Goal: Ask a question

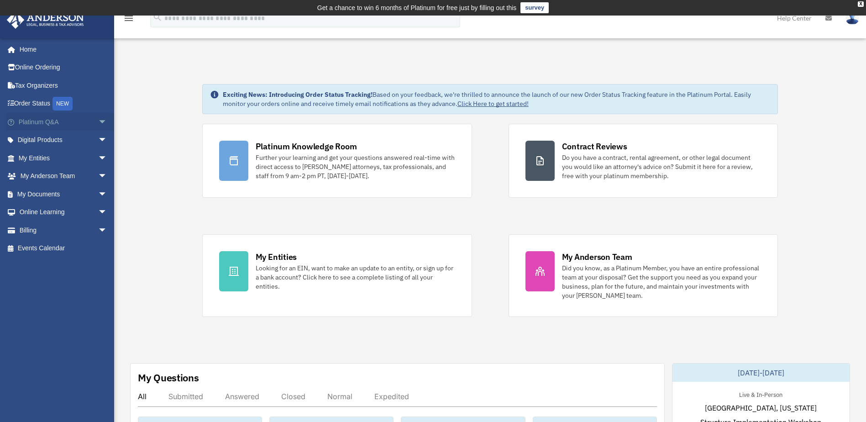
click at [98, 120] on span "arrow_drop_down" at bounding box center [107, 122] width 18 height 19
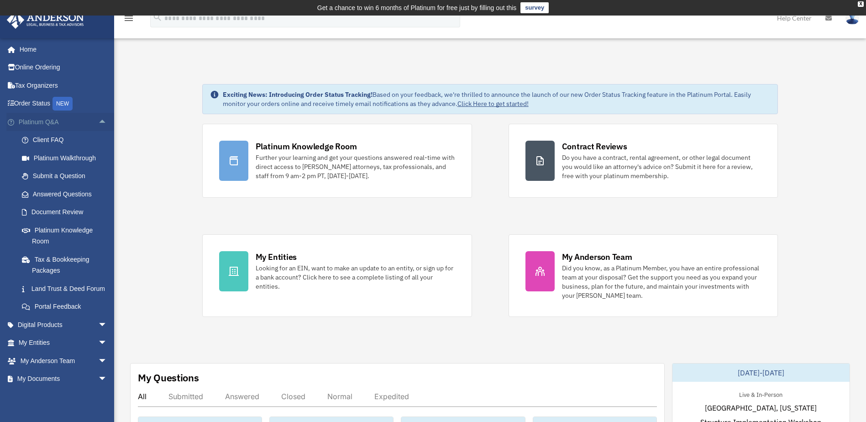
click at [98, 120] on span "arrow_drop_up" at bounding box center [107, 122] width 18 height 19
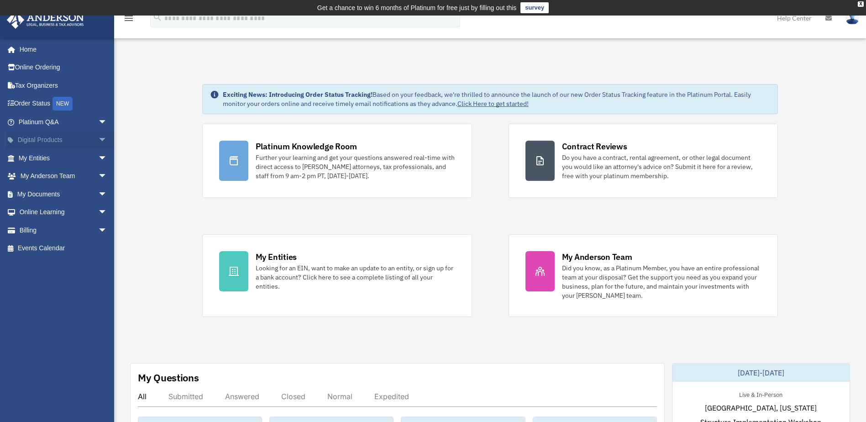
click at [98, 138] on span "arrow_drop_down" at bounding box center [107, 140] width 18 height 19
click at [98, 138] on span "arrow_drop_up" at bounding box center [107, 140] width 18 height 19
click at [98, 158] on span "arrow_drop_down" at bounding box center [107, 158] width 18 height 19
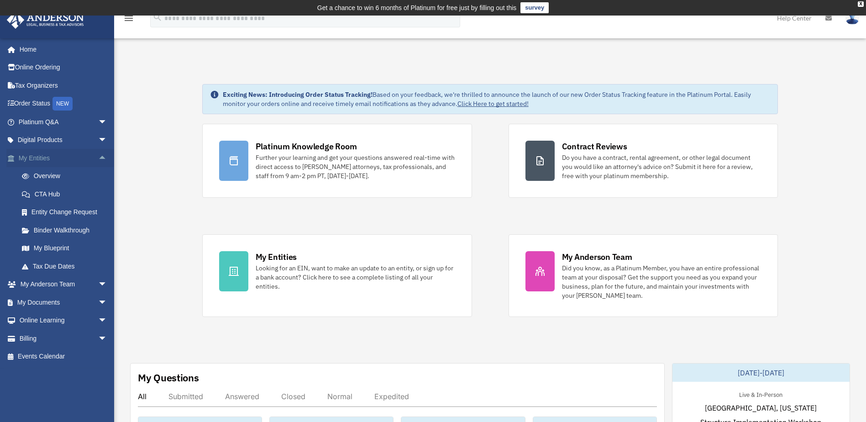
click at [98, 158] on span "arrow_drop_up" at bounding box center [107, 158] width 18 height 19
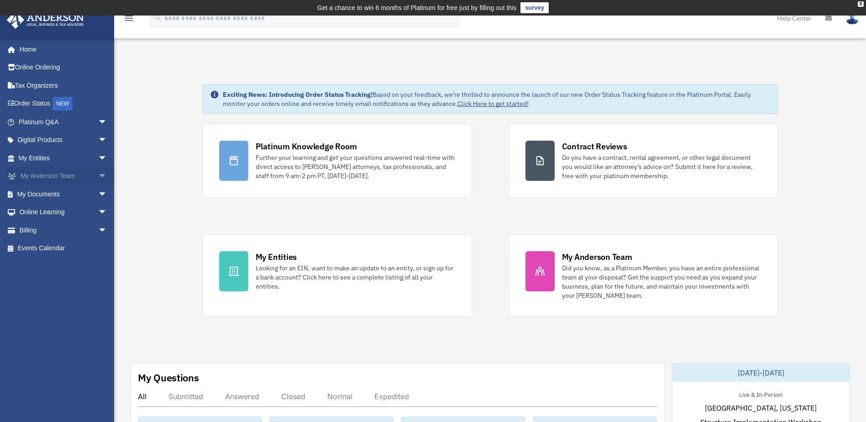
click at [98, 175] on span "arrow_drop_down" at bounding box center [107, 176] width 18 height 19
click at [98, 176] on span "arrow_drop_up" at bounding box center [107, 176] width 18 height 19
click at [98, 194] on span "arrow_drop_down" at bounding box center [107, 194] width 18 height 19
click at [73, 230] on link "Meeting Minutes" at bounding box center [67, 230] width 108 height 18
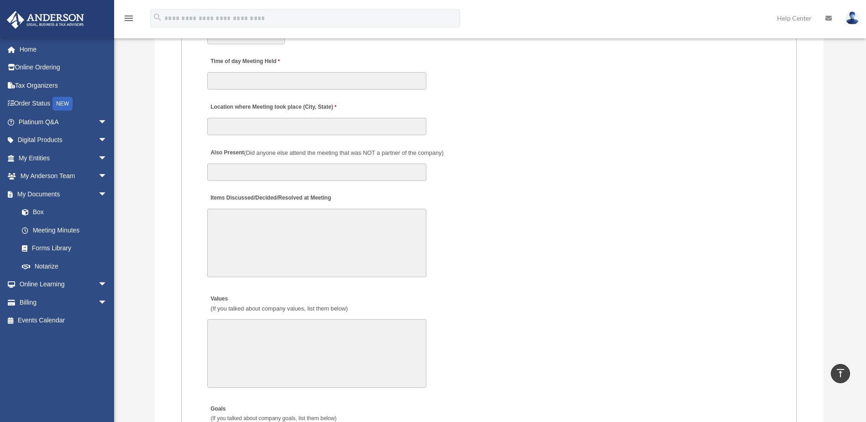
scroll to position [1279, 0]
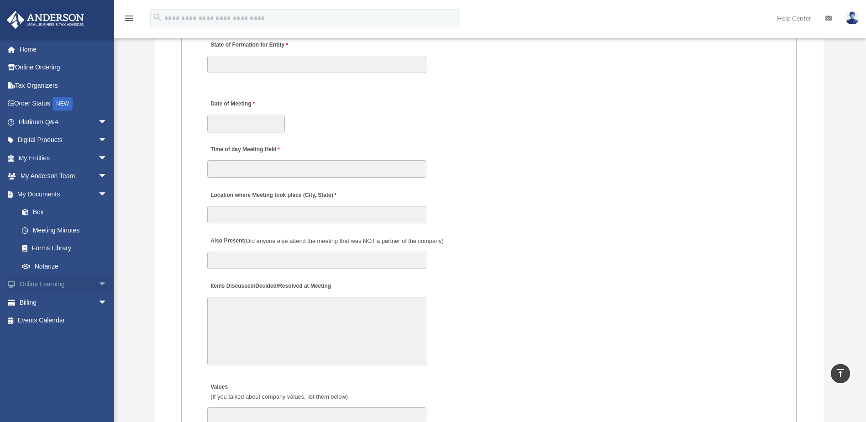
click at [98, 282] on span "arrow_drop_down" at bounding box center [107, 284] width 18 height 19
click at [53, 301] on link "Courses" at bounding box center [67, 302] width 108 height 18
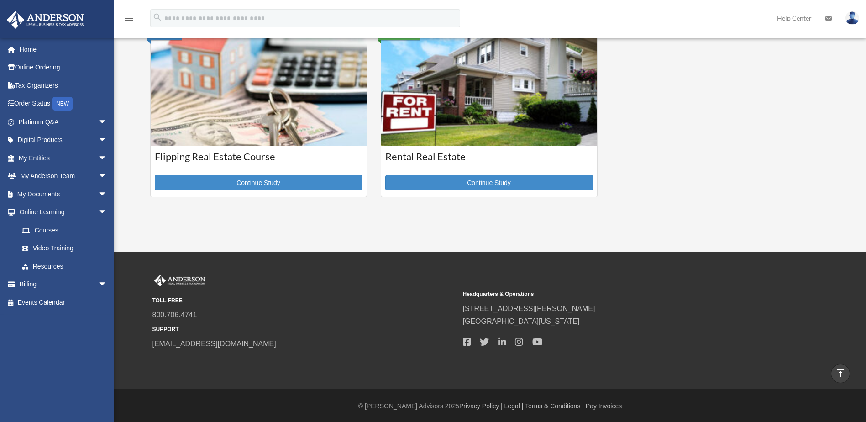
scroll to position [421, 0]
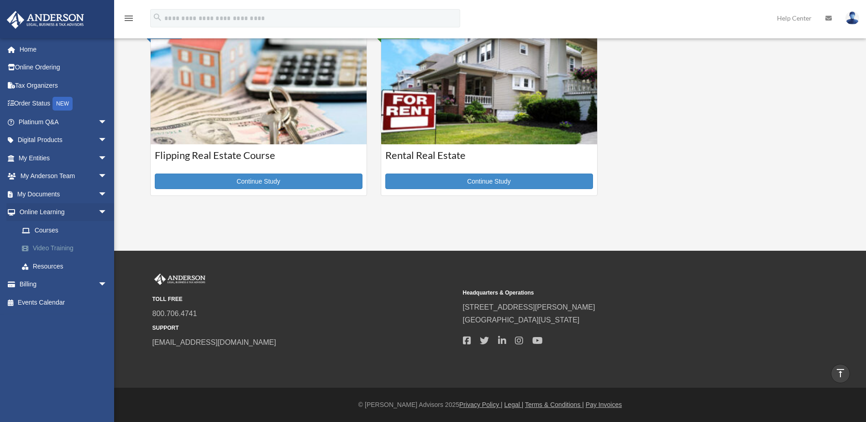
click at [61, 248] on link "Video Training" at bounding box center [67, 248] width 108 height 18
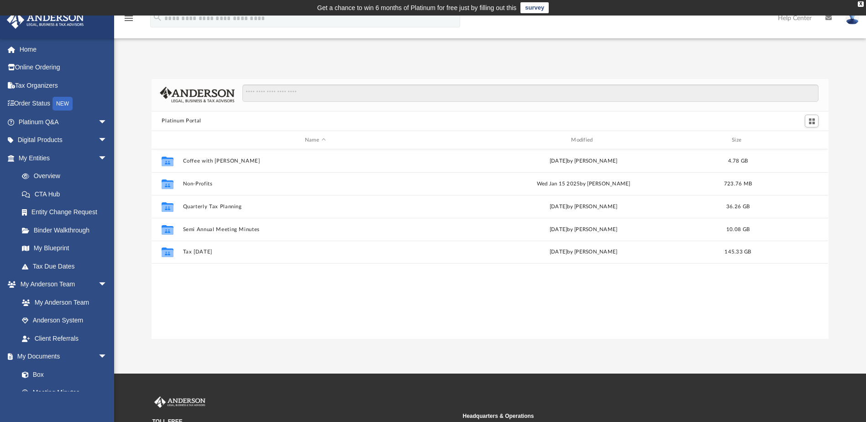
scroll to position [201, 670]
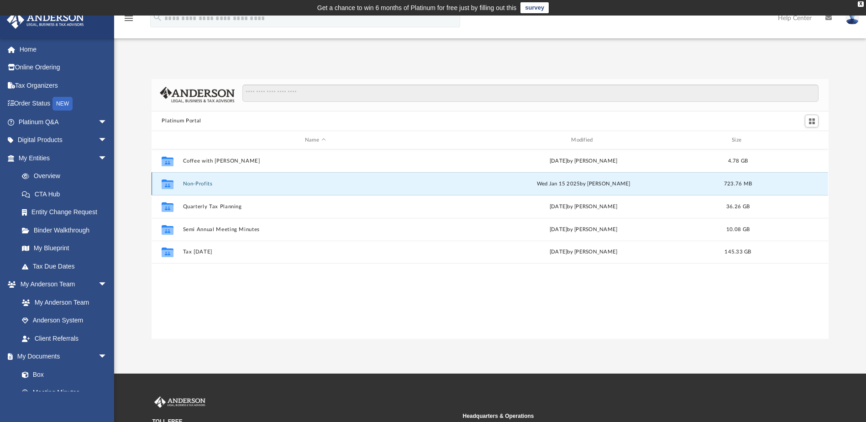
click at [194, 185] on button "Non-Profits" at bounding box center [315, 184] width 264 height 6
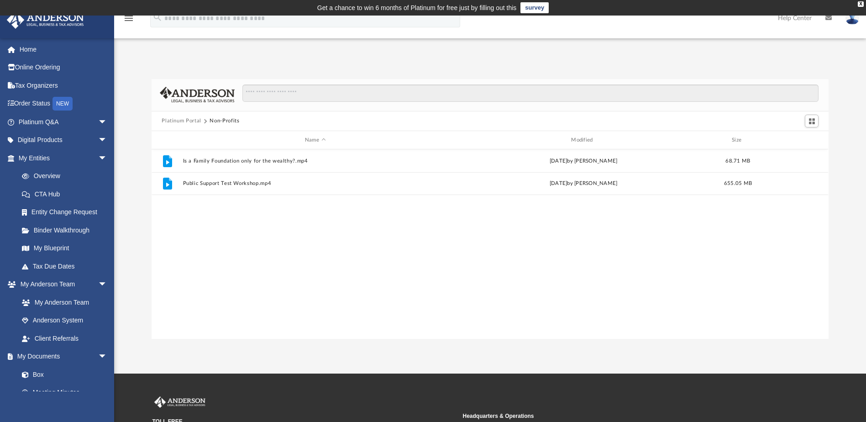
click at [177, 120] on button "Platinum Portal" at bounding box center [182, 121] width 40 height 8
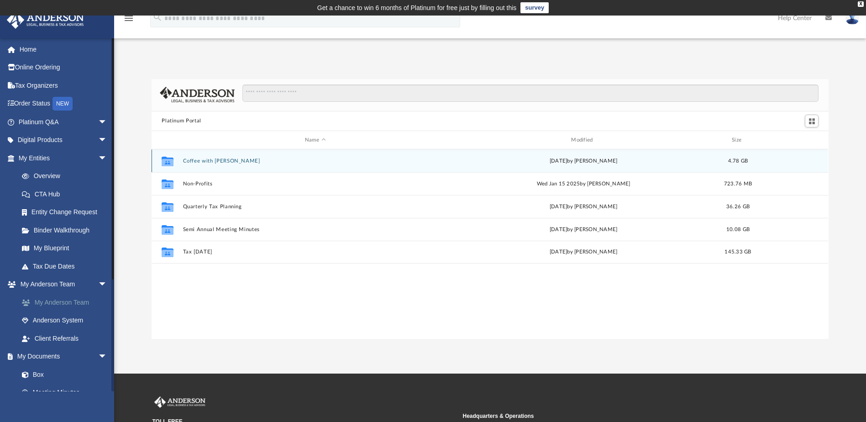
scroll to position [157, 0]
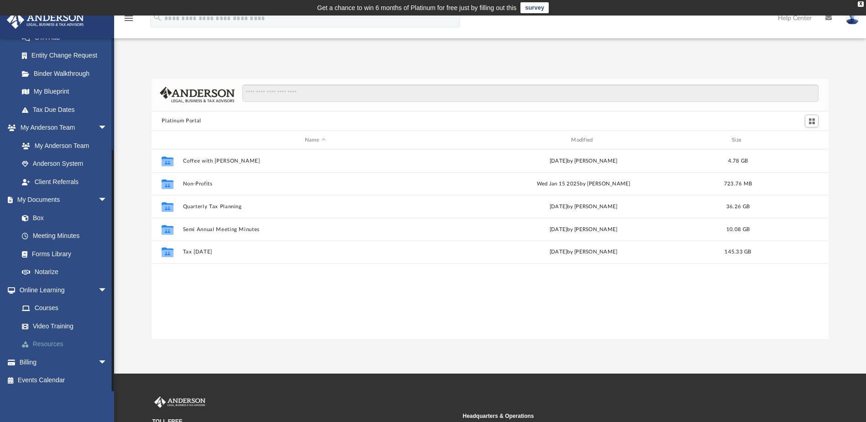
click at [49, 342] on link "Resources" at bounding box center [67, 344] width 108 height 18
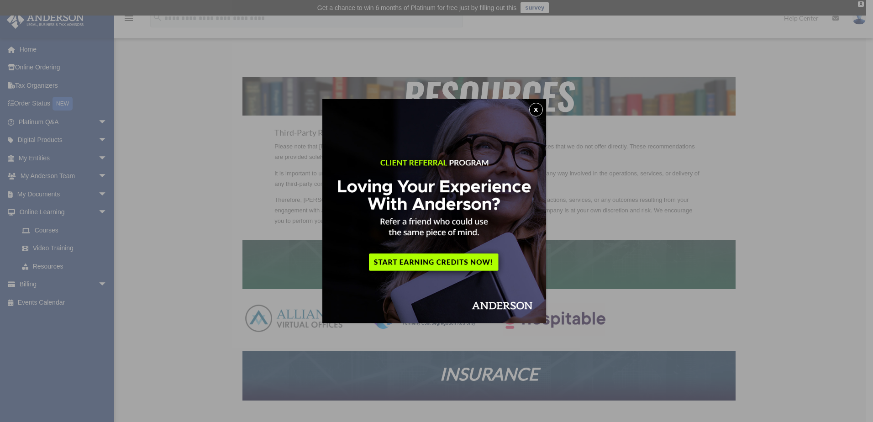
click at [536, 107] on button "x" at bounding box center [536, 110] width 14 height 14
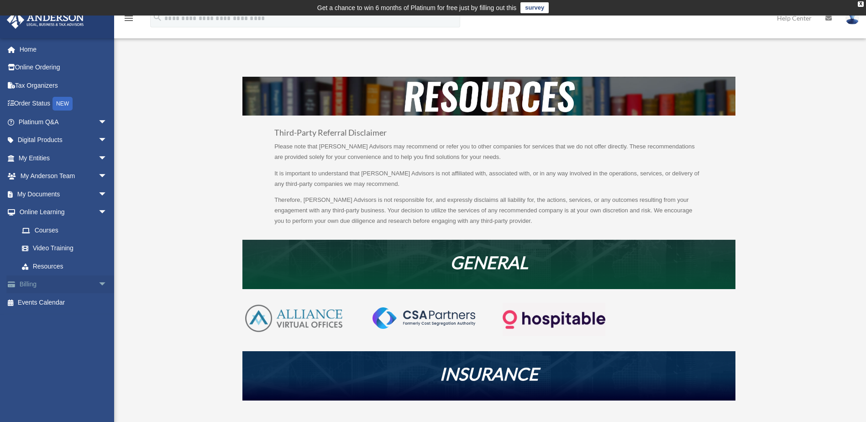
click at [98, 284] on span "arrow_drop_down" at bounding box center [107, 284] width 18 height 19
click at [60, 301] on link "$ Open Invoices" at bounding box center [67, 302] width 108 height 19
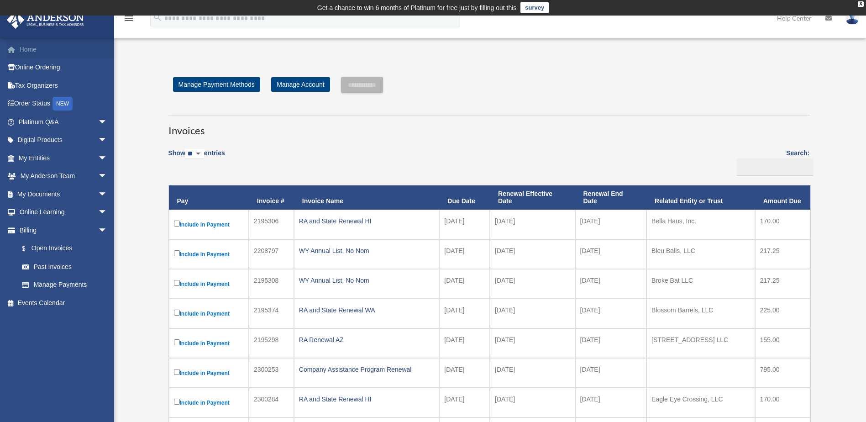
click at [32, 48] on link "Home" at bounding box center [63, 49] width 115 height 18
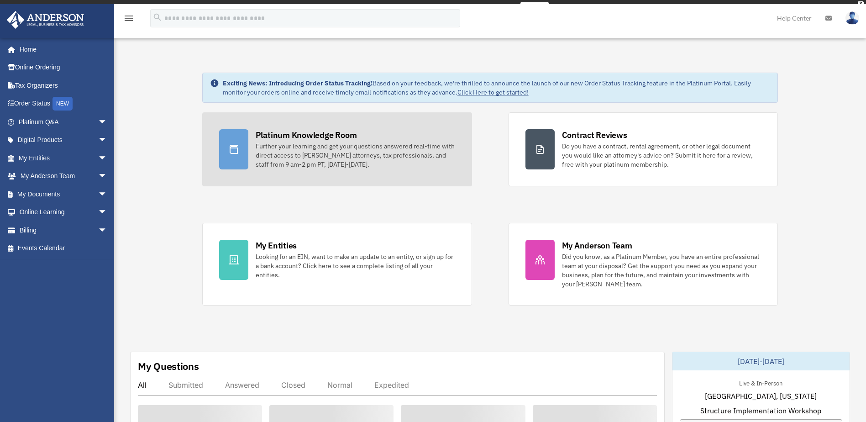
click at [329, 151] on div "Platinum Knowledge Room Further your learning and get your questions answered r…" at bounding box center [356, 149] width 200 height 40
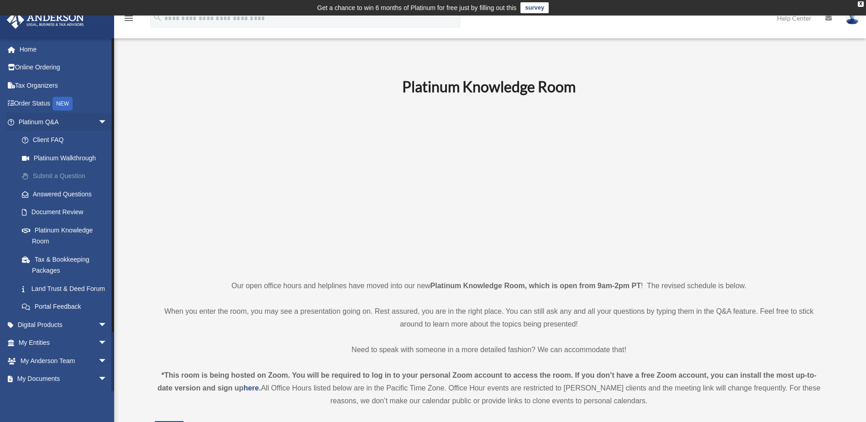
click at [79, 174] on link "Submit a Question" at bounding box center [67, 176] width 108 height 18
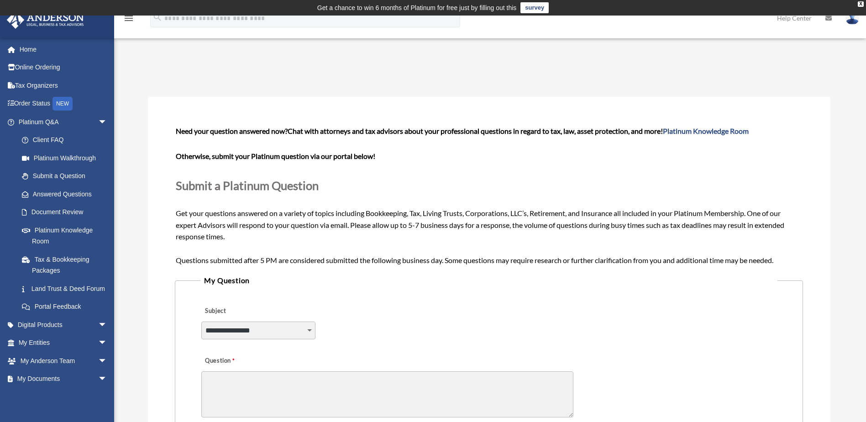
scroll to position [137, 0]
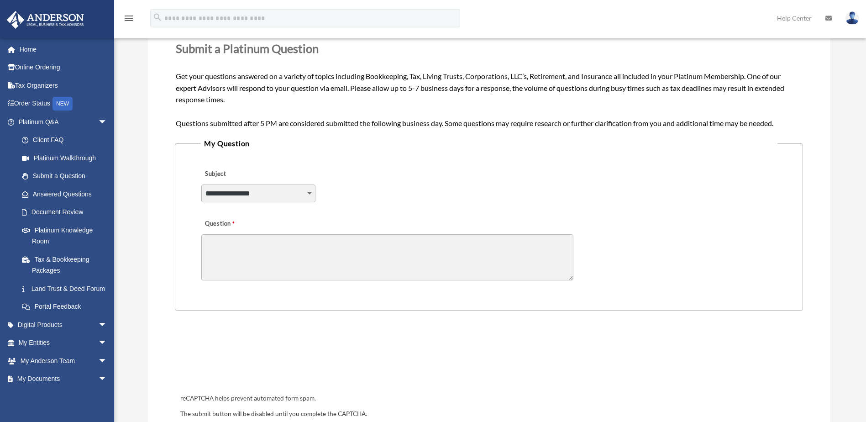
click at [310, 194] on select "**********" at bounding box center [258, 193] width 114 height 17
click at [443, 193] on div "**********" at bounding box center [489, 188] width 577 height 50
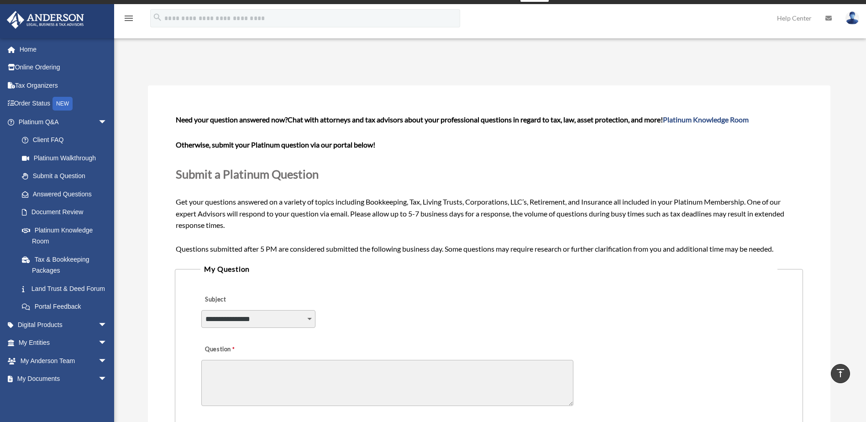
scroll to position [0, 0]
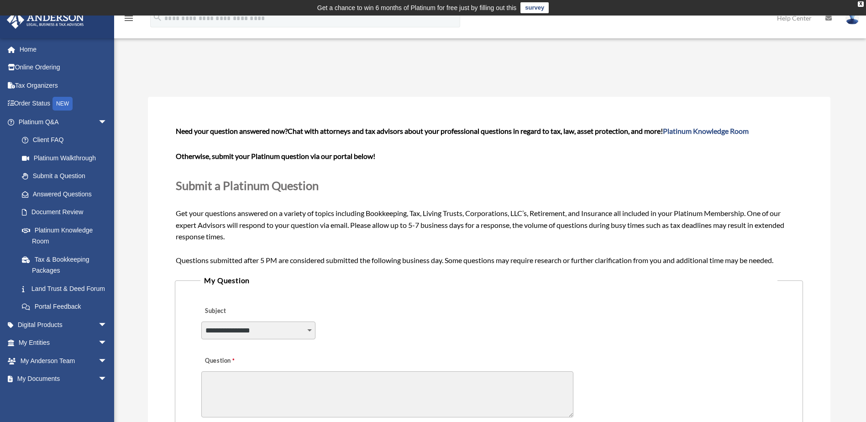
click at [853, 20] on img at bounding box center [853, 17] width 14 height 13
click at [676, 79] on link "Logout" at bounding box center [715, 79] width 91 height 19
